Goal: Information Seeking & Learning: Learn about a topic

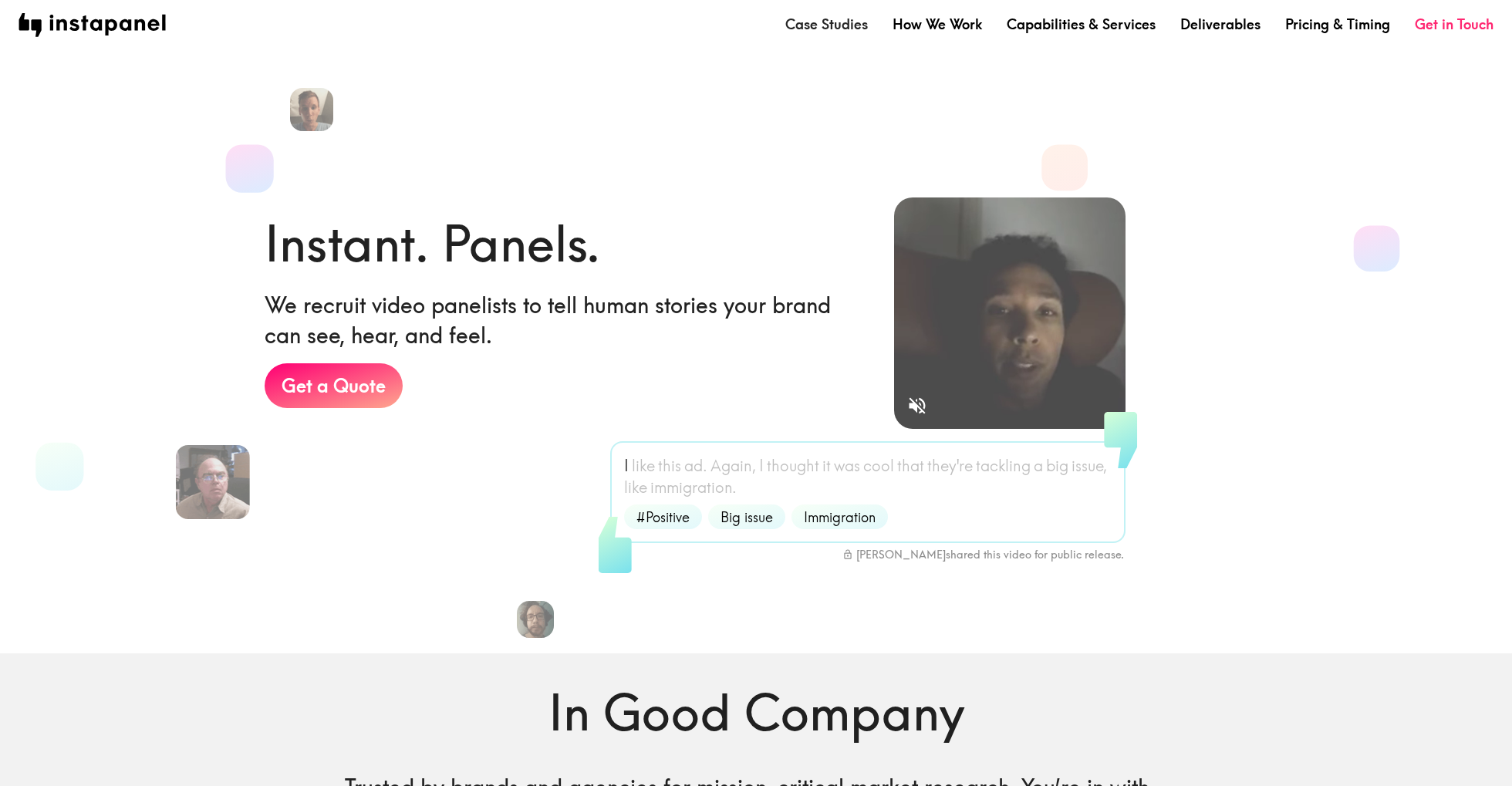
click at [849, 26] on link "Case Studies" at bounding box center [827, 24] width 83 height 19
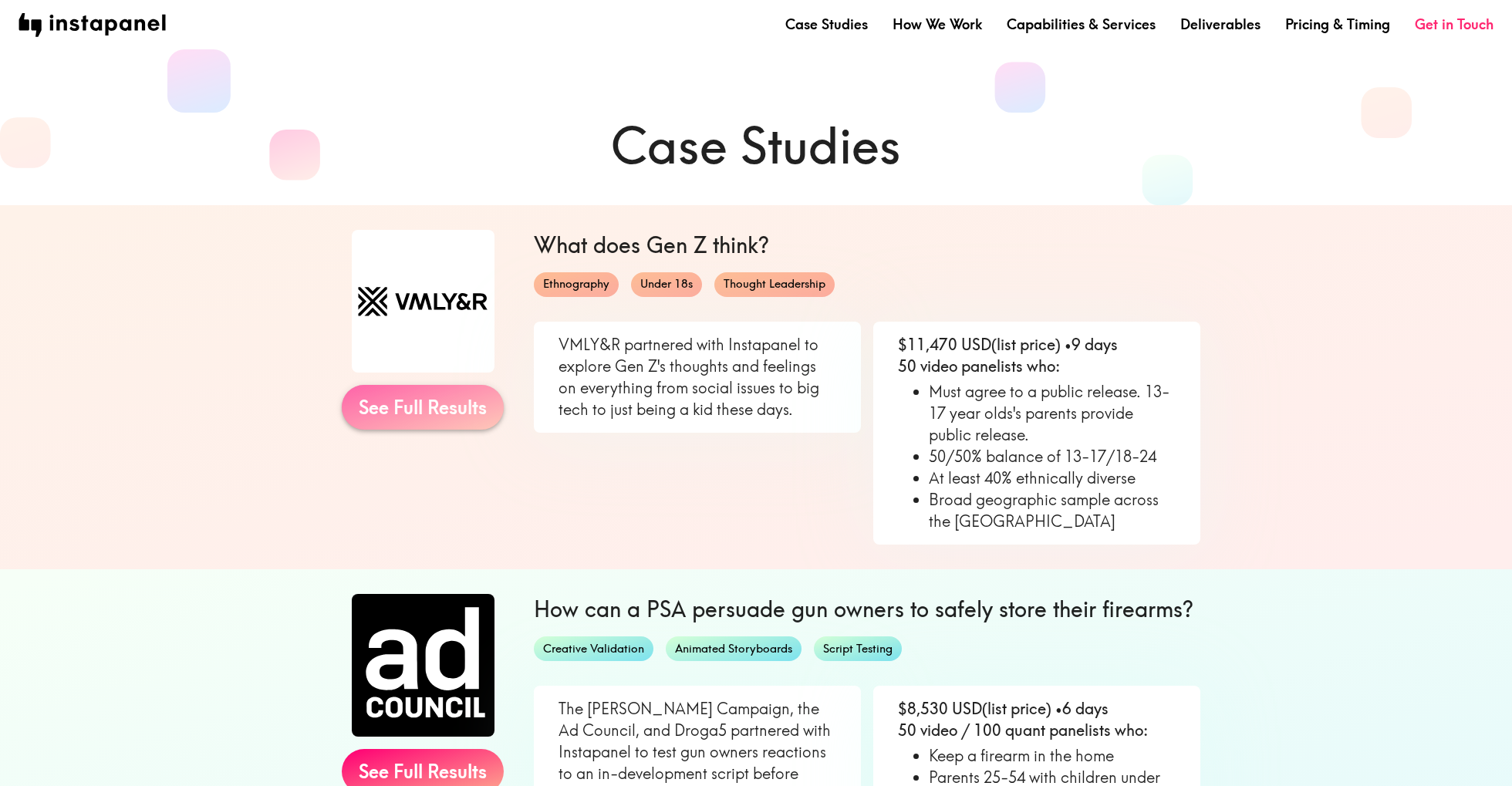
click at [439, 406] on link "See Full Results" at bounding box center [423, 407] width 162 height 45
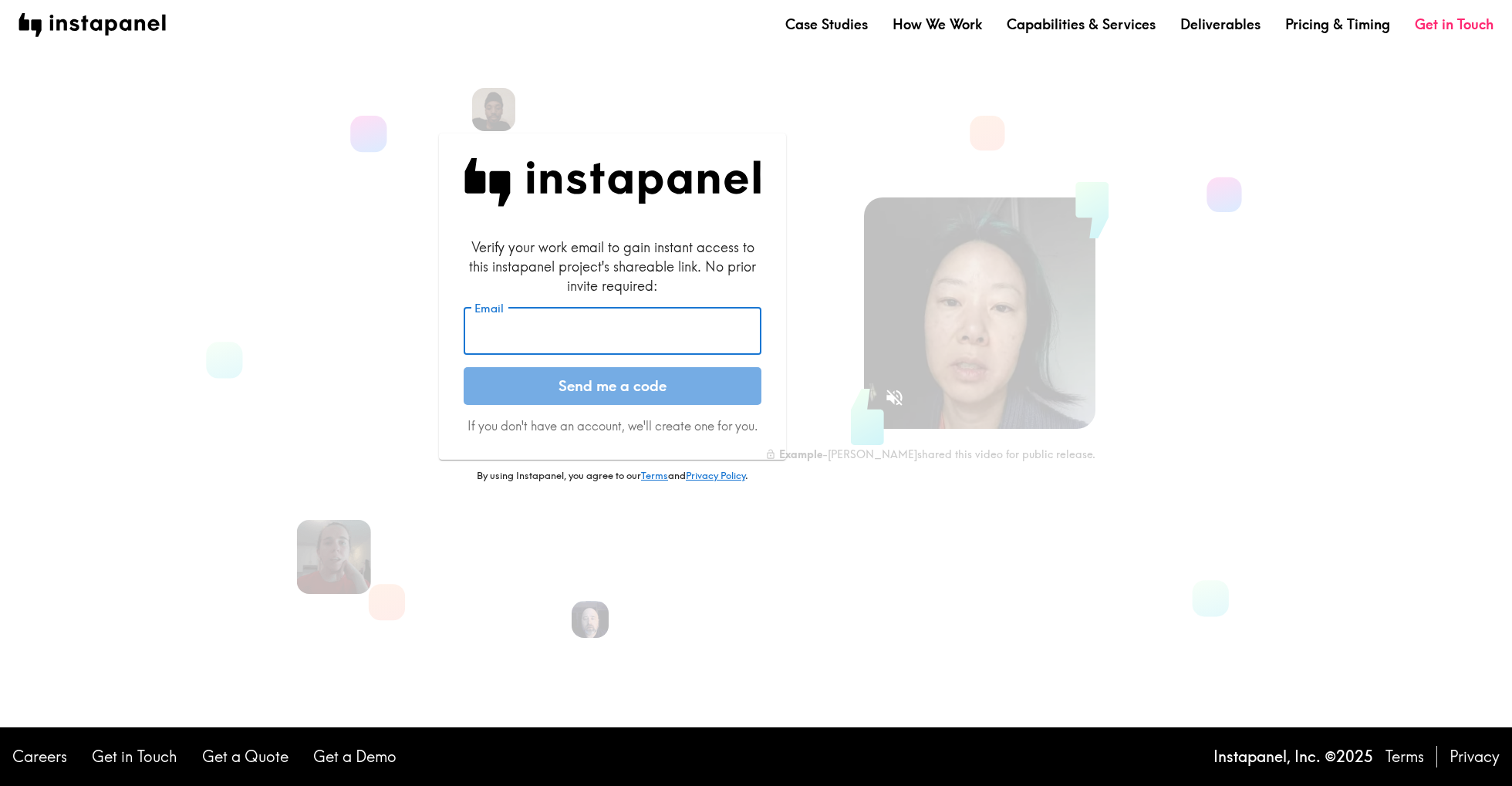
click at [696, 328] on input "Email" at bounding box center [612, 331] width 297 height 48
type input "[PERSON_NAME][EMAIL_ADDRESS][DOMAIN_NAME]"
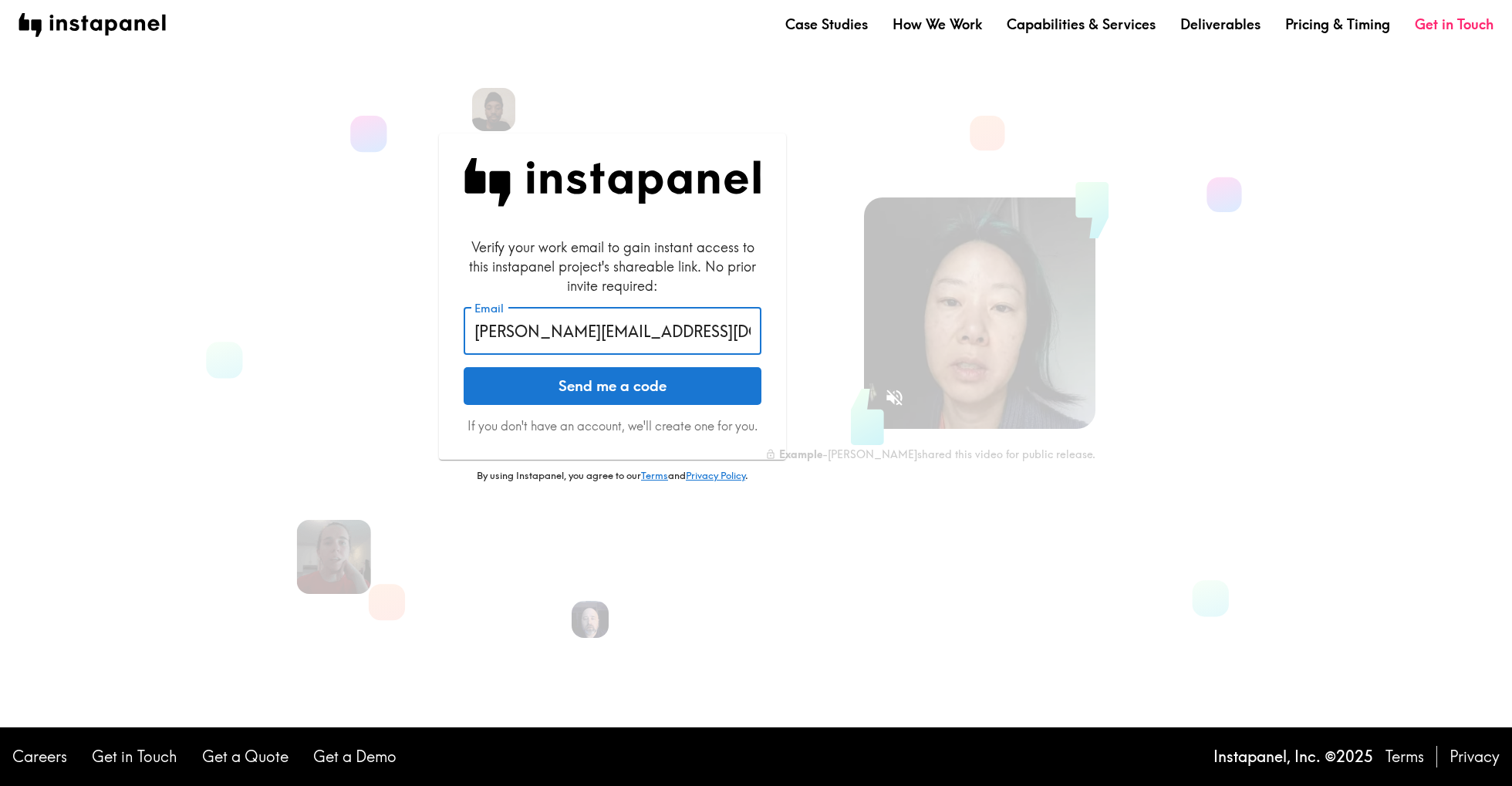
click at [630, 390] on button "Send me a code" at bounding box center [612, 387] width 297 height 38
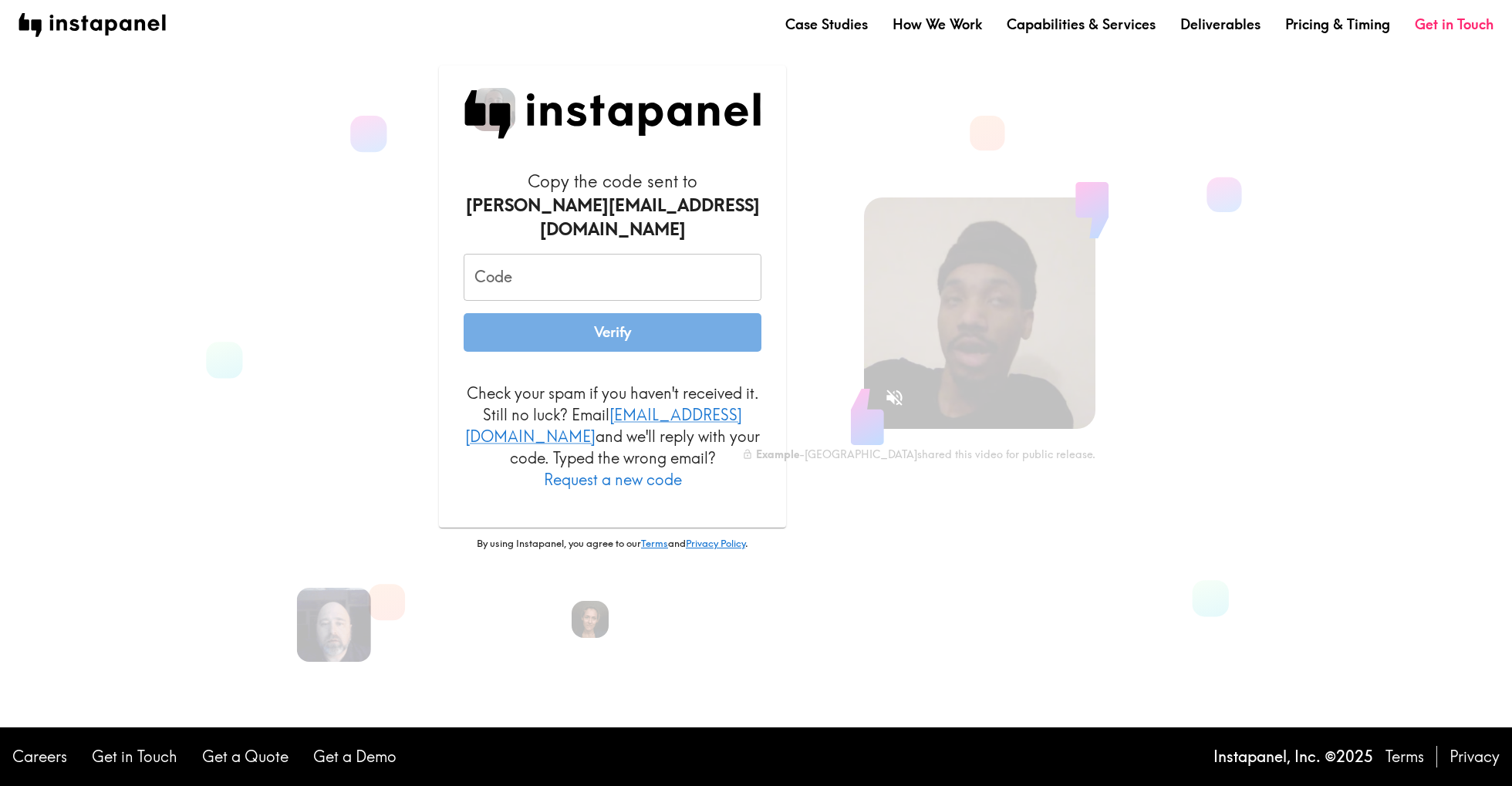
click at [534, 285] on input "Code" at bounding box center [612, 277] width 297 height 48
paste input "2RN_N4T_j83"
type input "2RN_N4T_j83"
click at [487, 337] on button "Verify" at bounding box center [612, 332] width 297 height 38
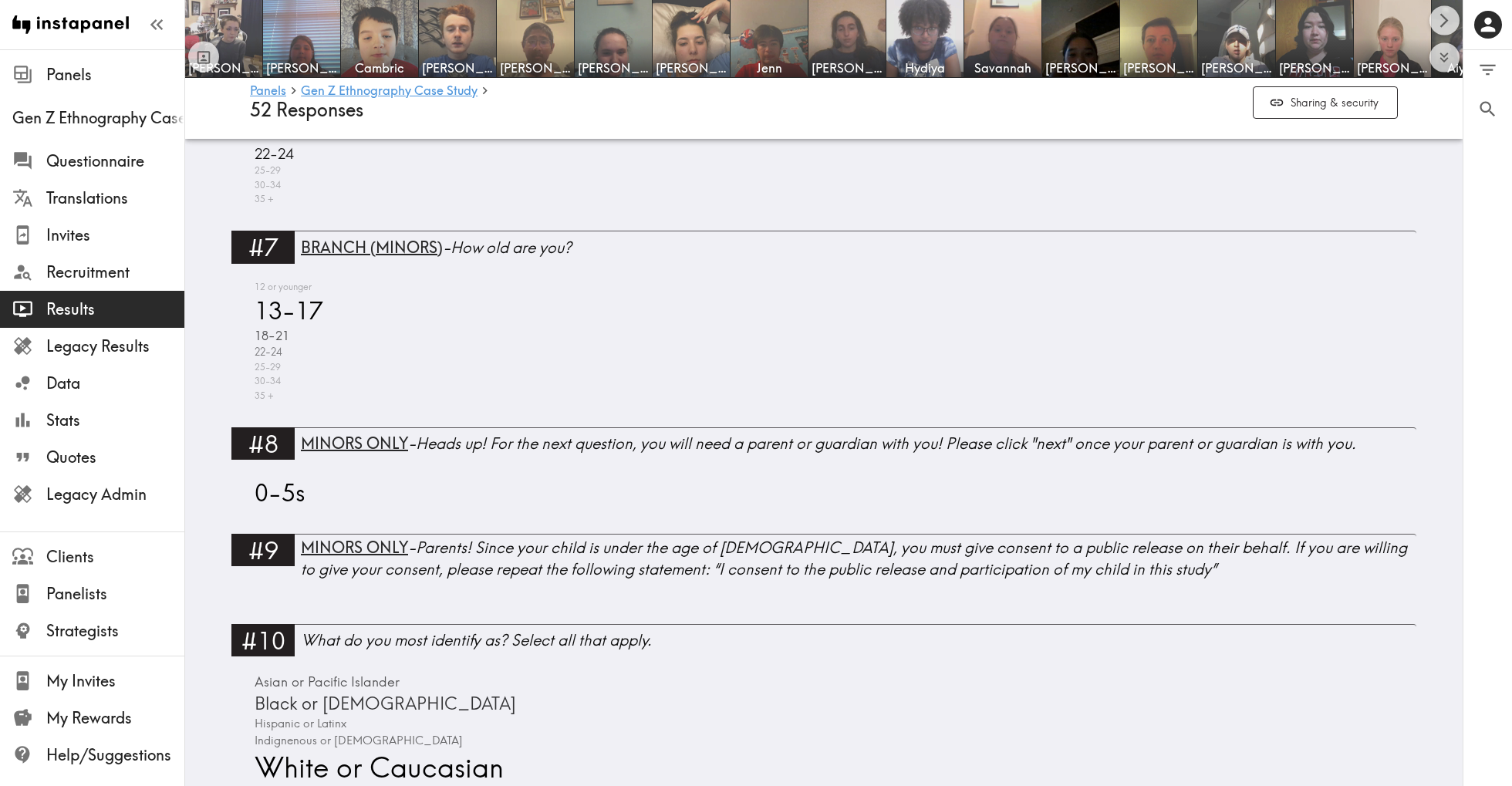
scroll to position [1707, 0]
